Goal: Transaction & Acquisition: Purchase product/service

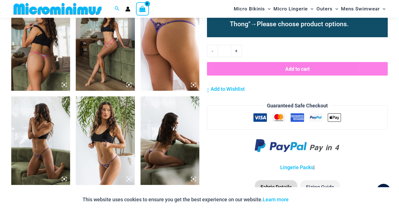
scroll to position [648, 0]
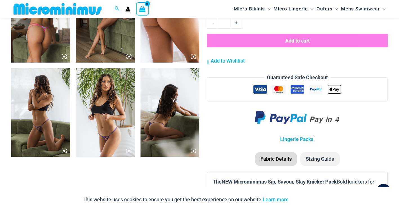
click at [44, 131] on img at bounding box center [40, 112] width 59 height 88
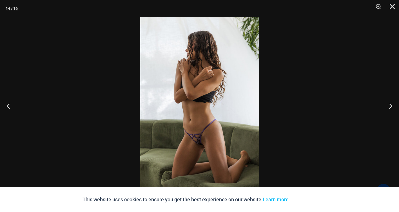
click at [197, 138] on img at bounding box center [199, 106] width 119 height 178
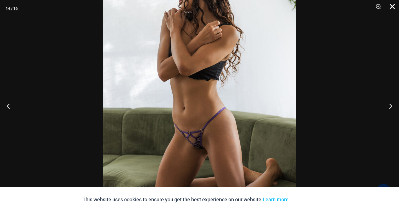
click at [393, 2] on button "Close" at bounding box center [390, 8] width 14 height 17
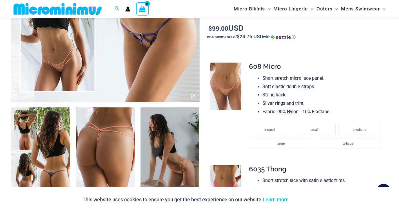
scroll to position [225, 0]
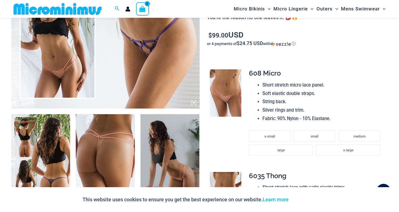
click at [227, 104] on img at bounding box center [226, 92] width 32 height 47
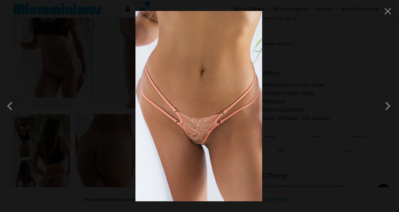
click at [194, 134] on img at bounding box center [198, 106] width 127 height 190
click at [387, 13] on button "Close" at bounding box center [387, 11] width 8 height 8
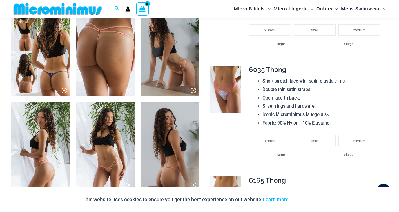
scroll to position [394, 0]
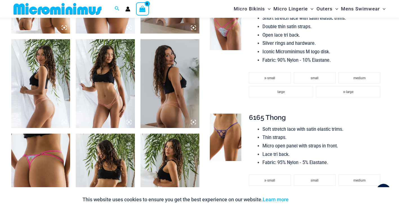
click at [236, 41] on img at bounding box center [226, 26] width 32 height 47
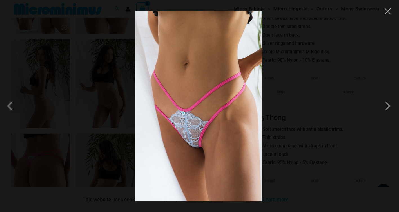
click at [195, 139] on img at bounding box center [198, 106] width 127 height 190
click at [390, 13] on button "Close" at bounding box center [387, 11] width 8 height 8
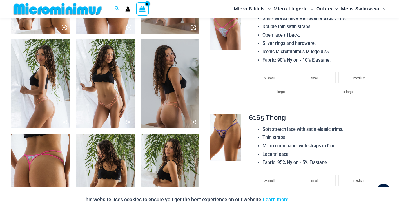
click at [226, 140] on img at bounding box center [226, 136] width 32 height 47
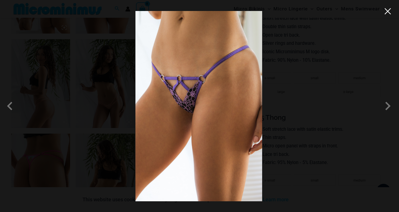
click at [387, 12] on button "Close" at bounding box center [387, 11] width 8 height 8
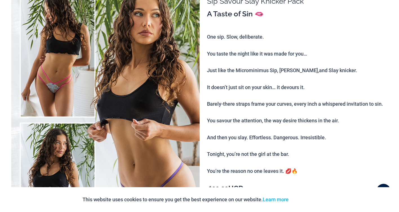
scroll to position [0, 0]
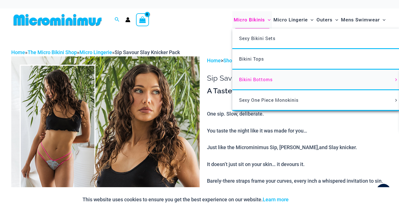
click at [250, 77] on span "Bikini Bottoms" at bounding box center [256, 79] width 34 height 6
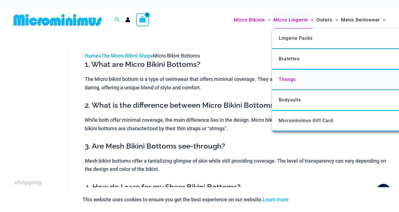
click at [280, 79] on span "Thongs" at bounding box center [287, 79] width 17 height 5
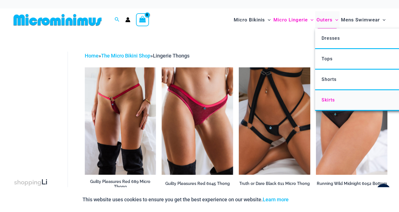
click at [325, 101] on span "Skirts" at bounding box center [328, 99] width 13 height 5
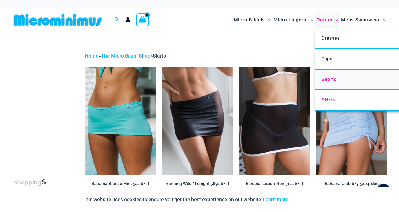
click at [327, 79] on span "Shorts" at bounding box center [329, 79] width 15 height 5
